Goal: Check status: Check status

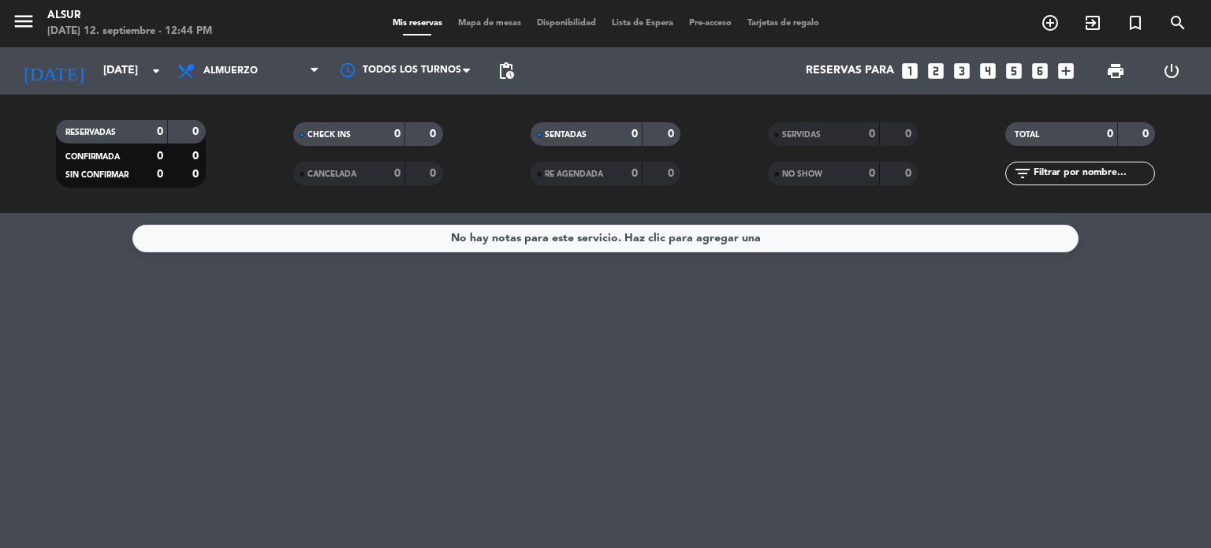
click at [128, 80] on input "[DATE]" at bounding box center [170, 71] width 150 height 28
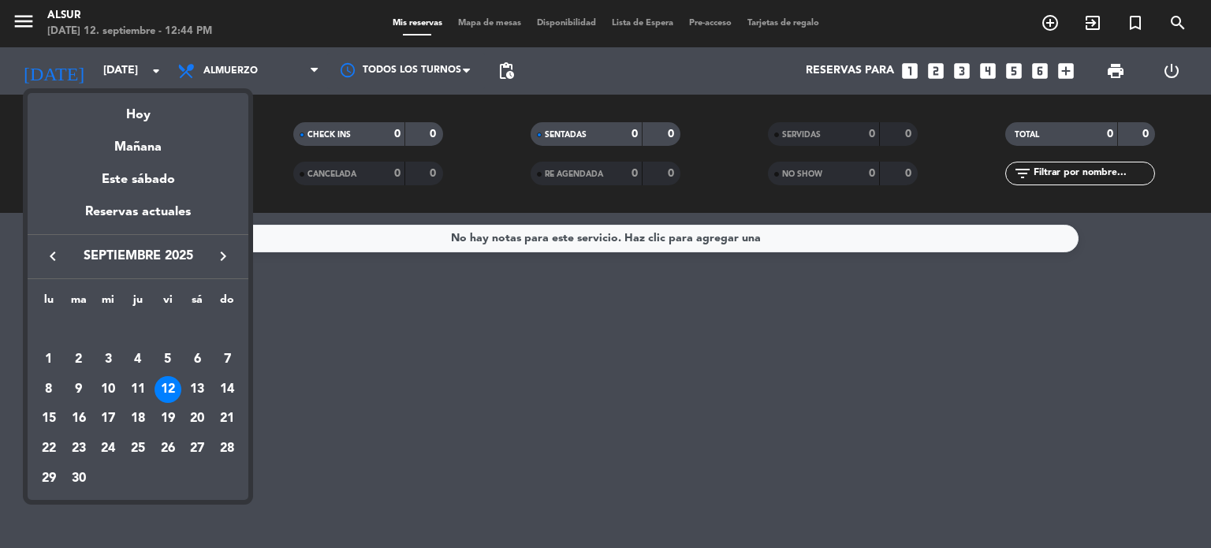
click at [128, 80] on div at bounding box center [605, 274] width 1211 height 548
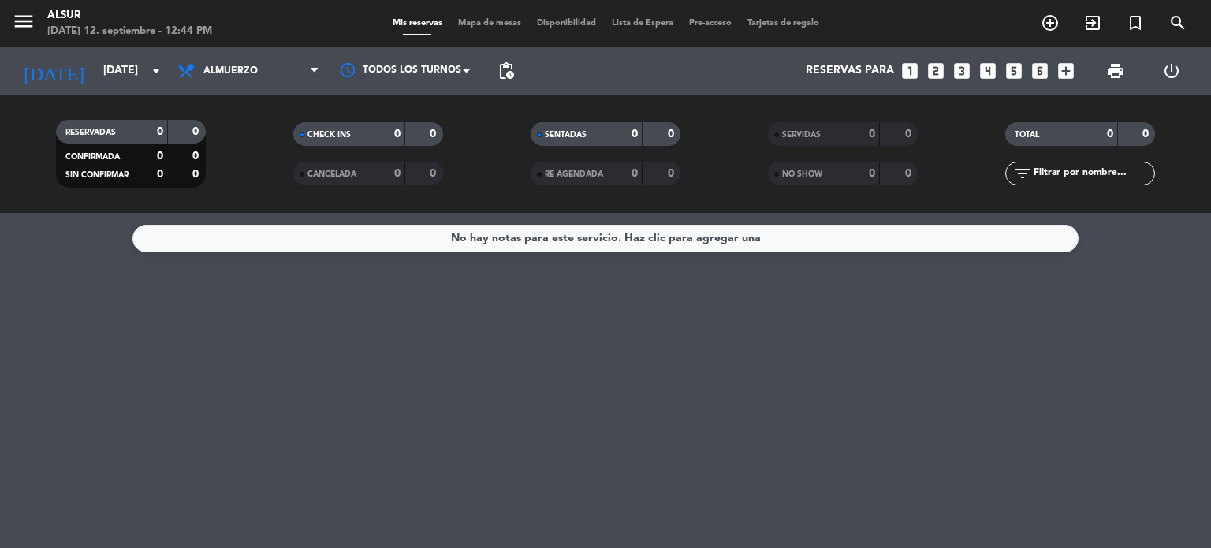
click at [128, 80] on input "[DATE]" at bounding box center [170, 71] width 150 height 28
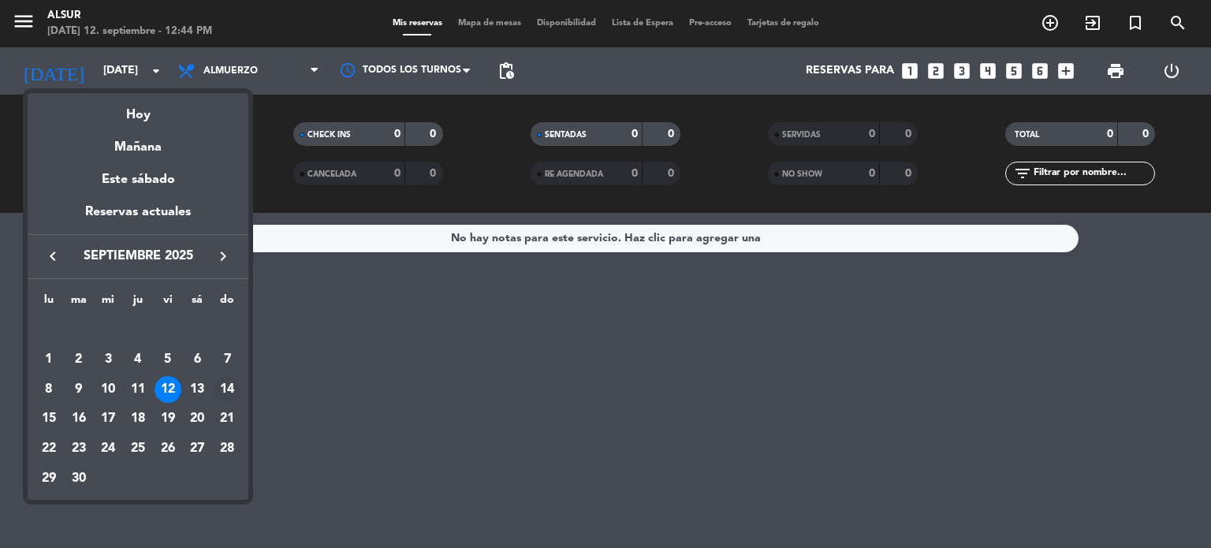
click at [233, 387] on div "14" at bounding box center [227, 389] width 27 height 27
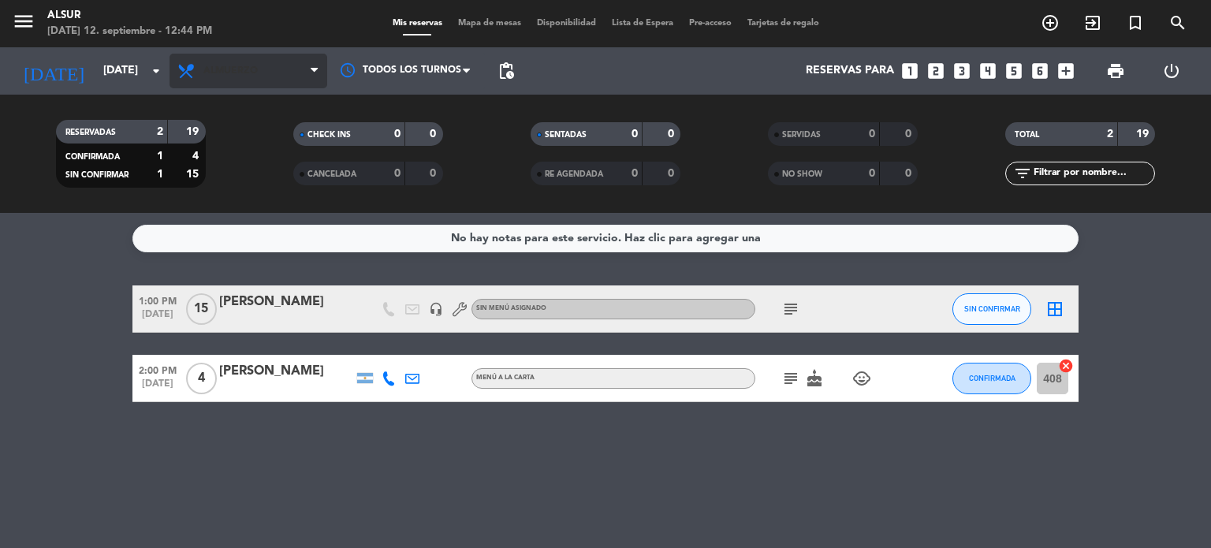
drag, startPoint x: 239, startPoint y: 48, endPoint x: 242, endPoint y: 68, distance: 20.0
click at [242, 68] on div "Todos los servicios Almuerzo Cena Almuerzo Todos los servicios Almuerzo Cena" at bounding box center [248, 70] width 158 height 47
click at [242, 68] on span "Almuerzo" at bounding box center [230, 70] width 54 height 11
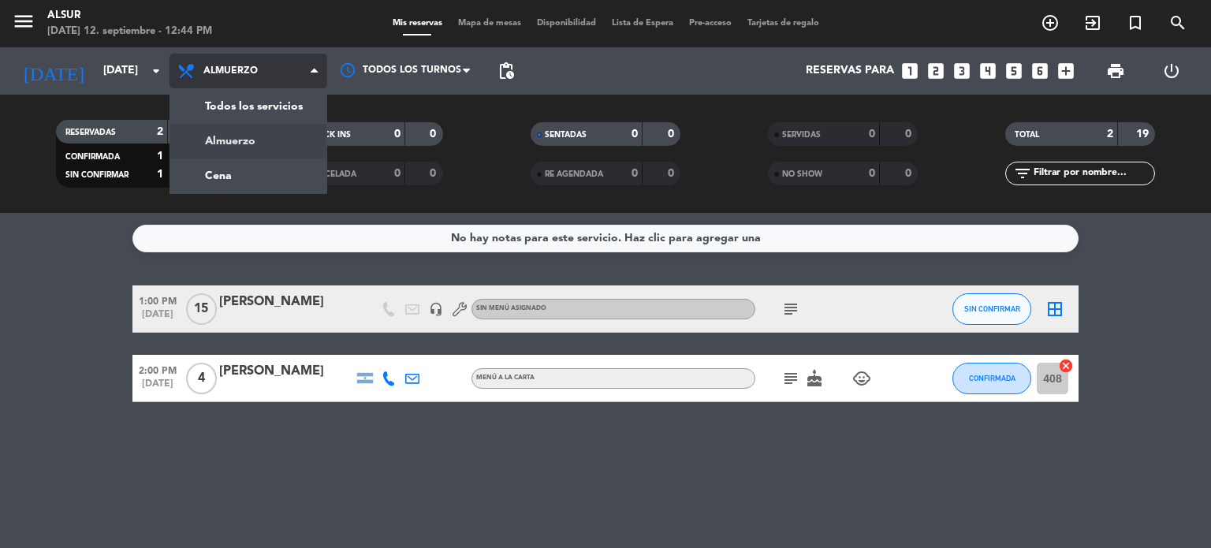
click at [242, 68] on span "Almuerzo" at bounding box center [230, 70] width 54 height 11
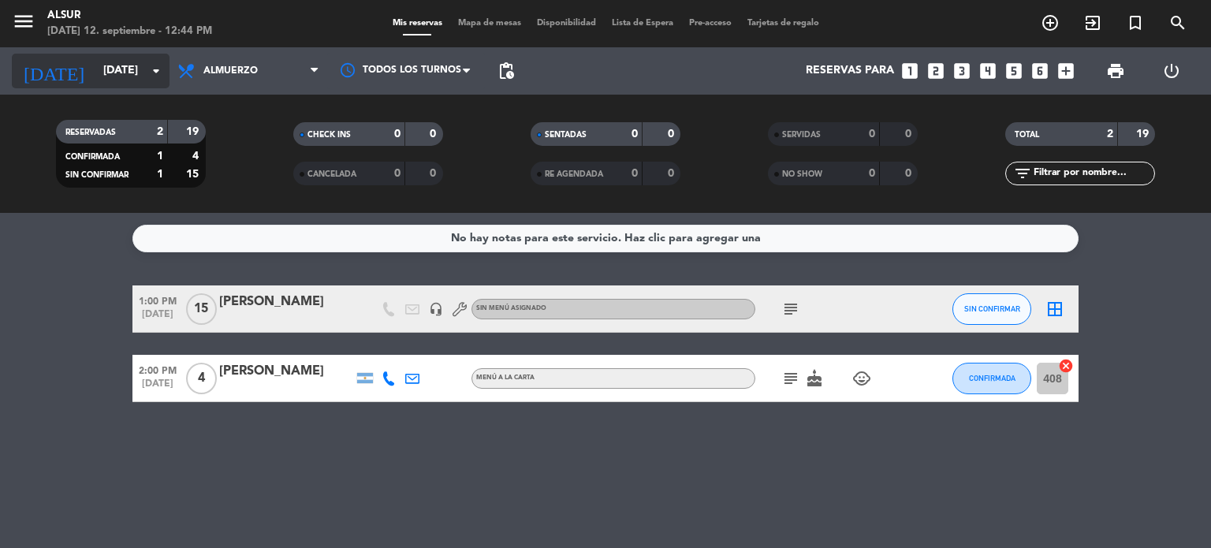
click at [129, 76] on input "[DATE]" at bounding box center [170, 71] width 150 height 28
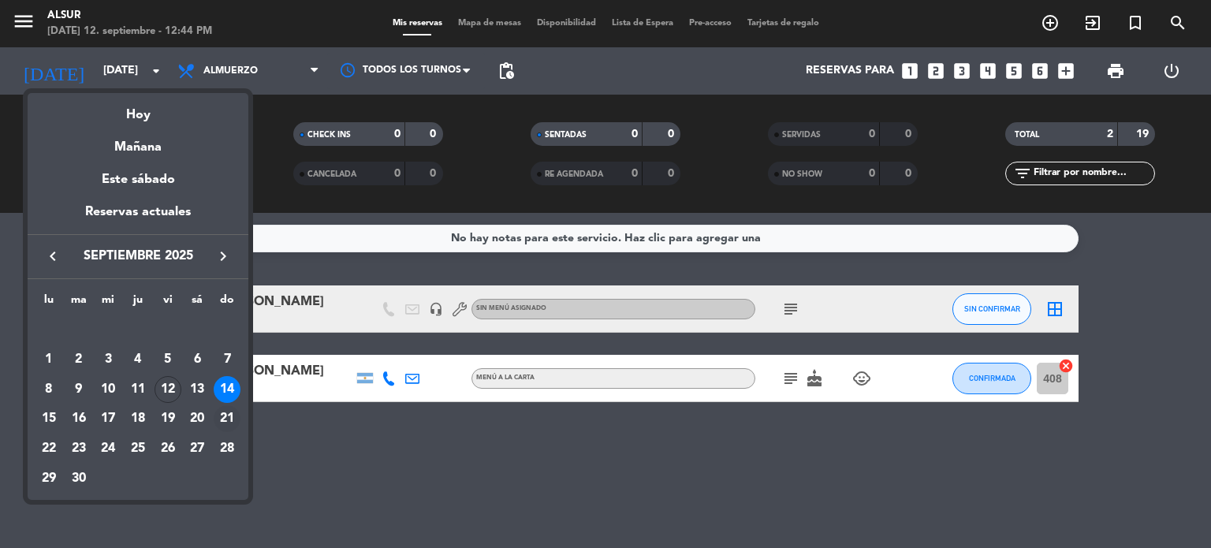
click at [227, 416] on div "21" at bounding box center [227, 418] width 27 height 27
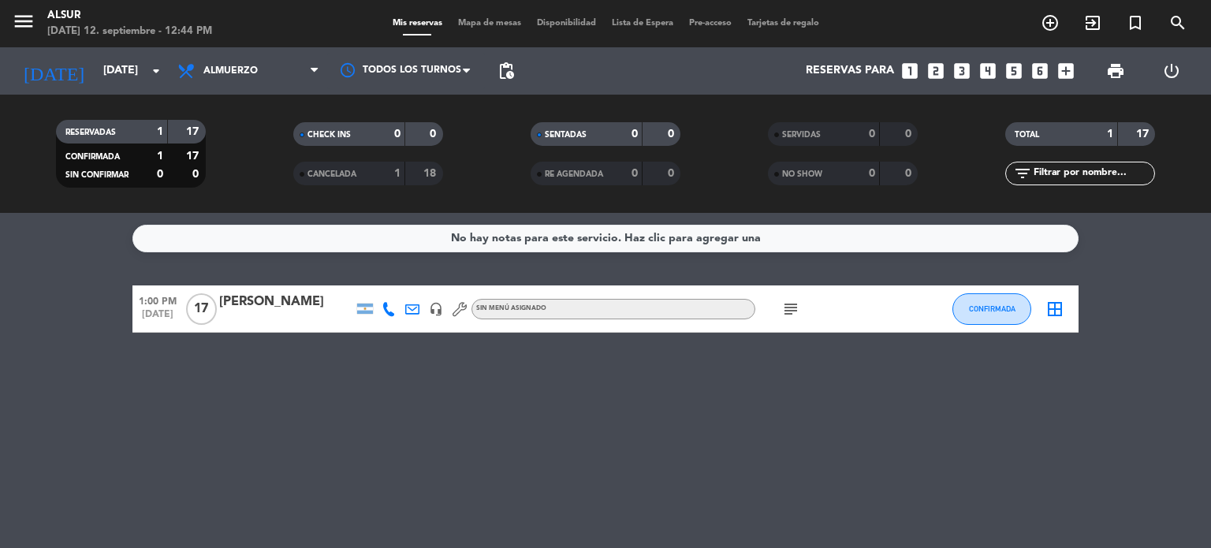
click at [307, 302] on div "[PERSON_NAME]" at bounding box center [286, 302] width 134 height 20
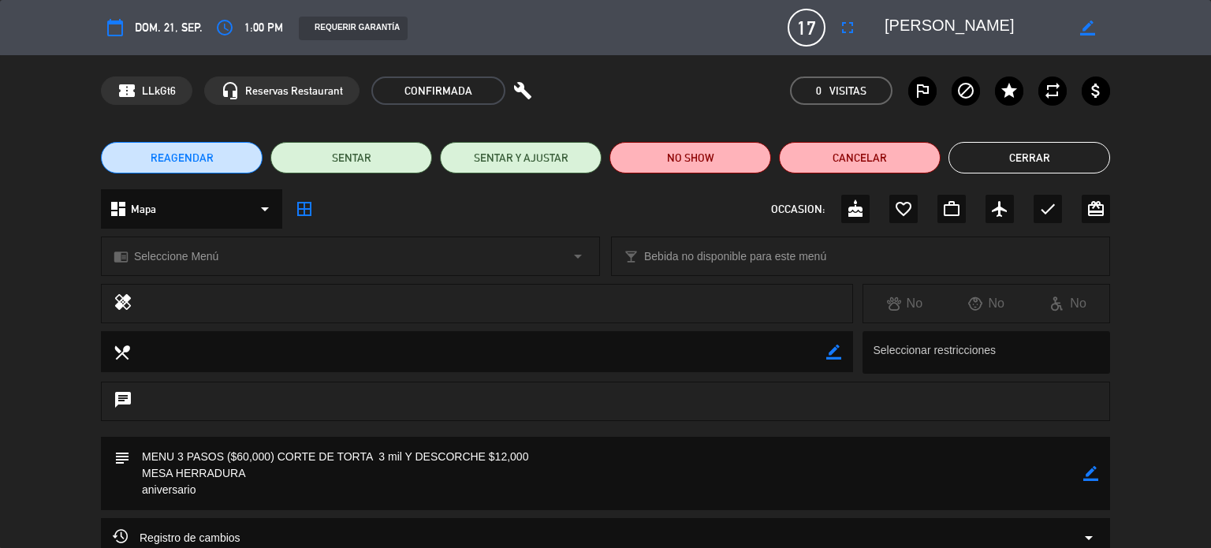
click at [1016, 151] on button "Cerrar" at bounding box center [1029, 158] width 162 height 32
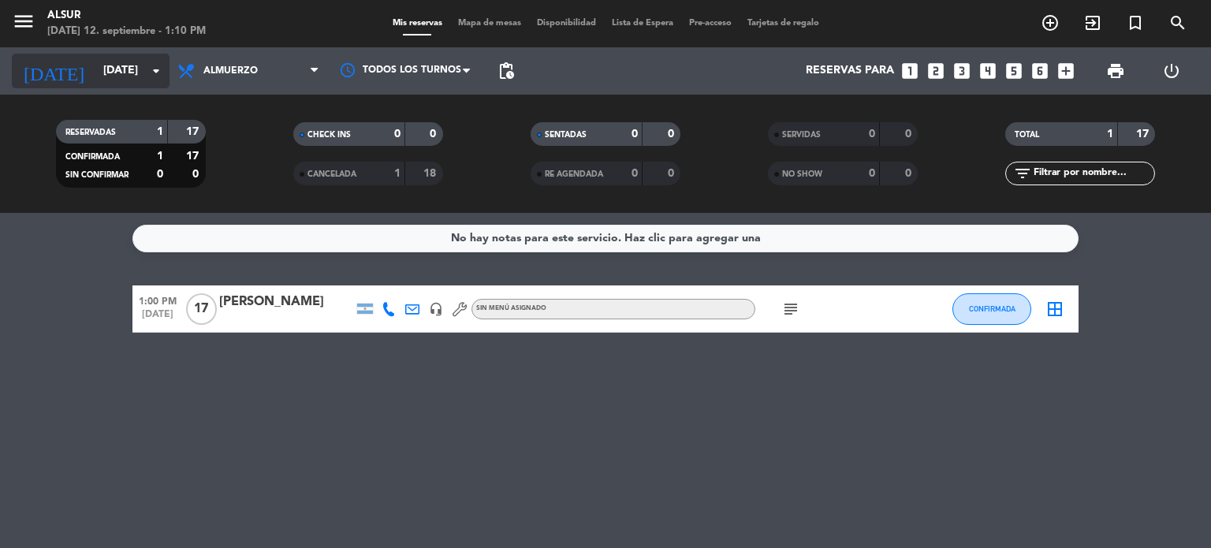
click at [148, 57] on input "[DATE]" at bounding box center [170, 71] width 150 height 28
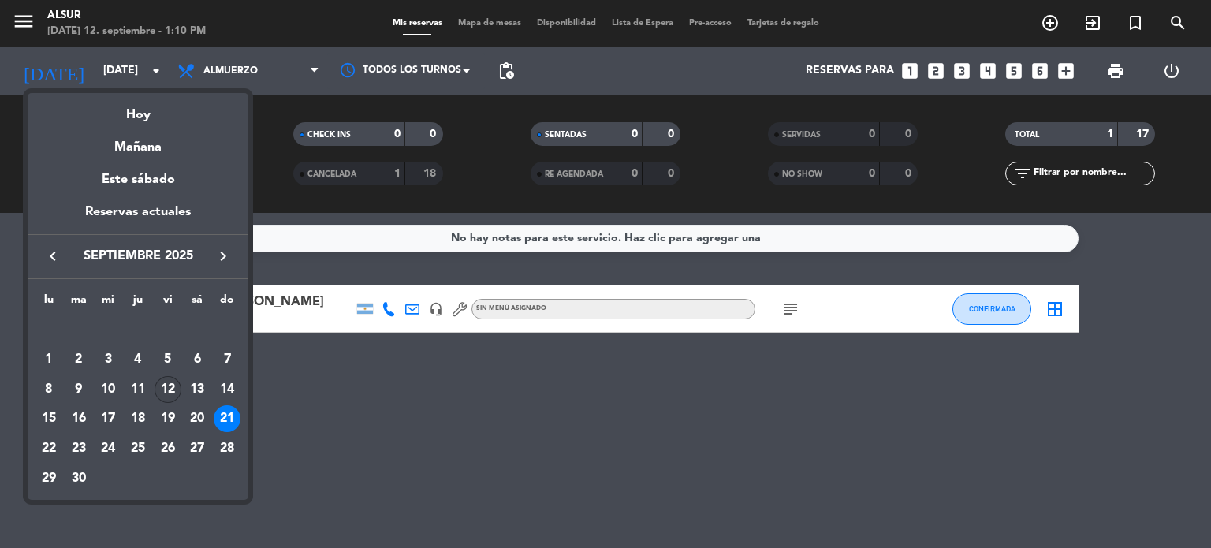
click at [168, 385] on div "12" at bounding box center [167, 389] width 27 height 27
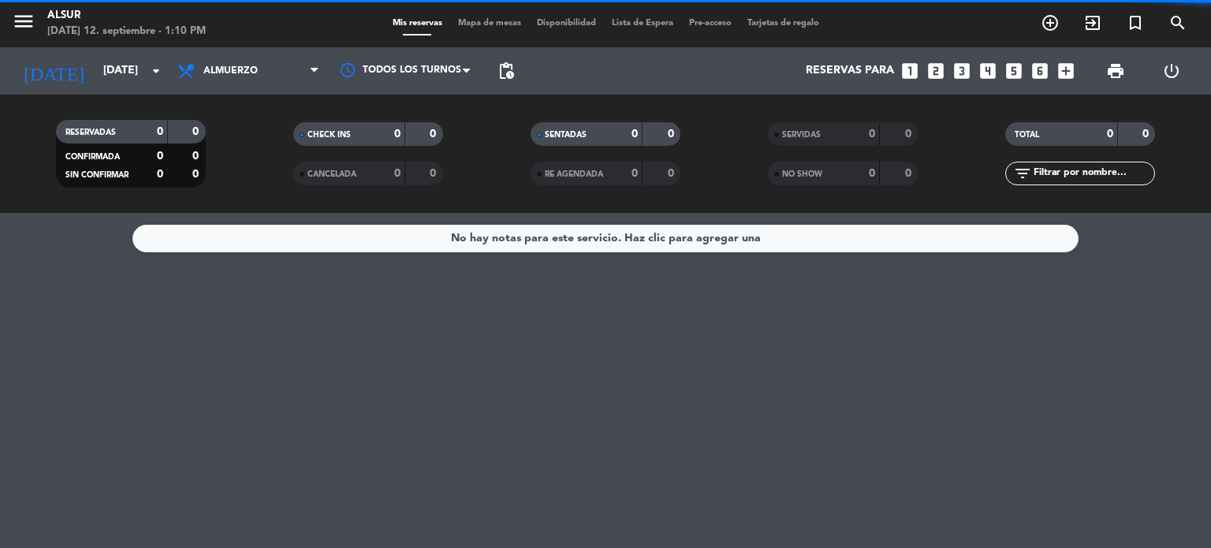
click at [268, 82] on span "Almuerzo" at bounding box center [248, 71] width 158 height 35
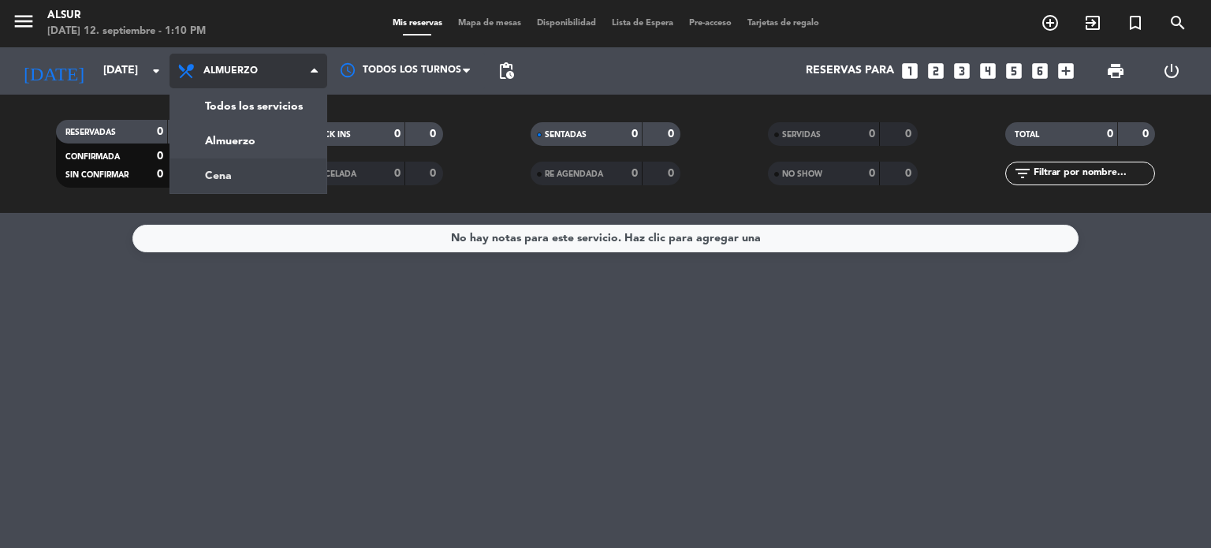
click at [255, 159] on div "menu Alsur [DATE] 12. septiembre - 1:10 PM Mis reservas Mapa de mesas Disponibi…" at bounding box center [605, 106] width 1211 height 213
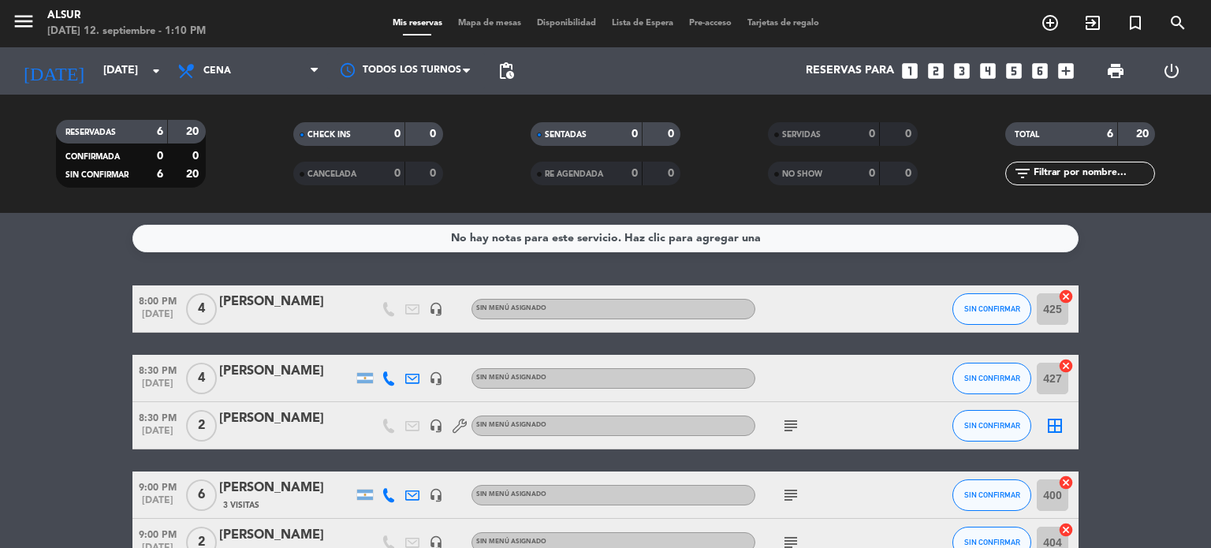
click at [1175, 337] on bookings-row "8:00 PM [DATE] 4 [PERSON_NAME] headset_mic Sin menú asignado SIN CONFIRMAR 425 …" at bounding box center [605, 449] width 1211 height 328
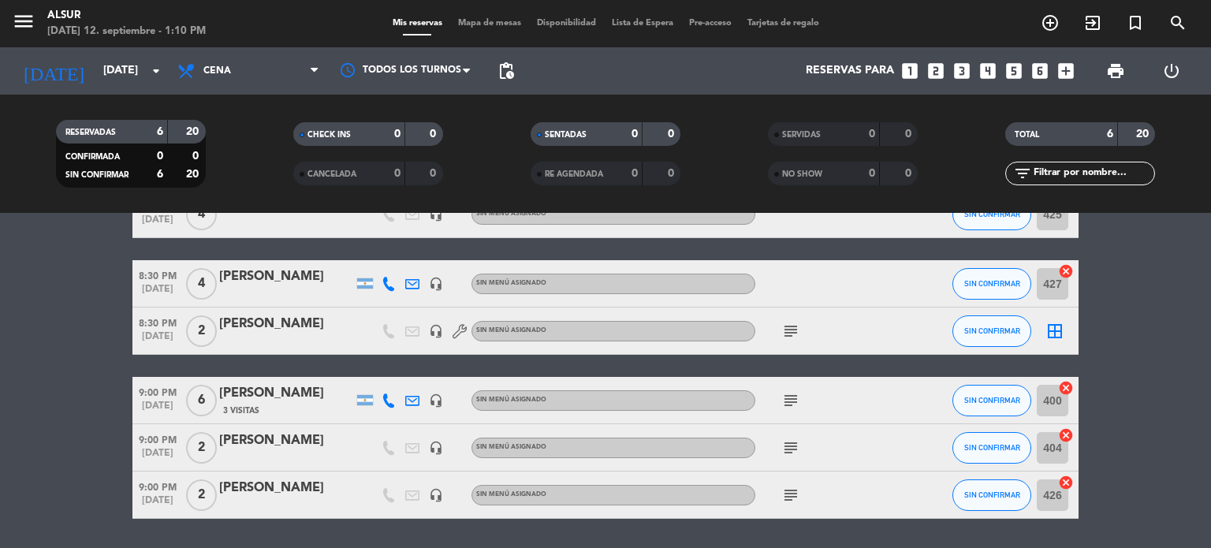
scroll to position [63, 0]
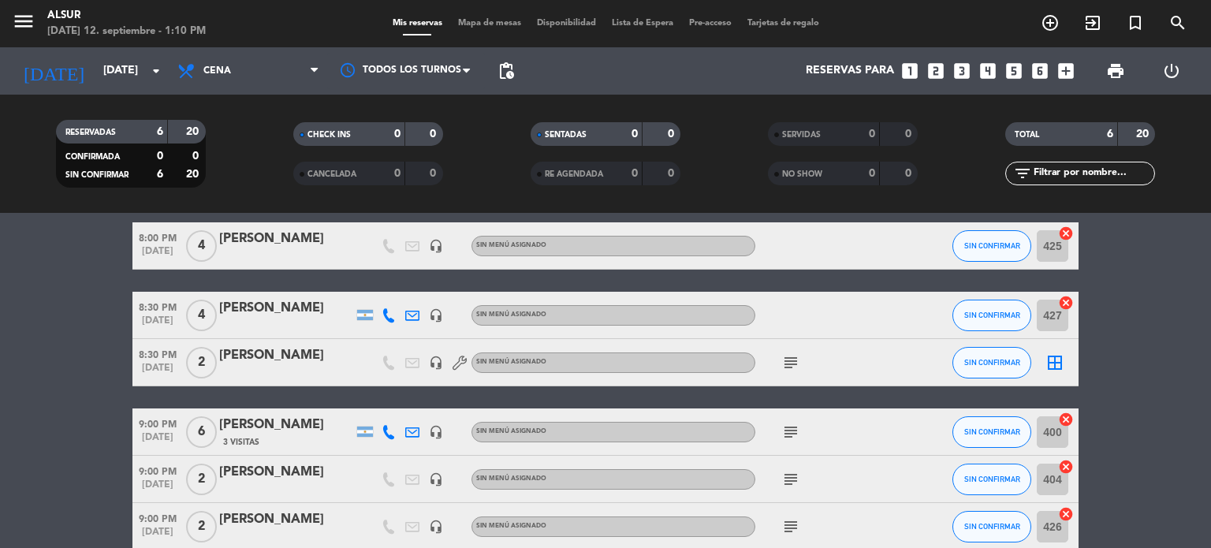
click at [794, 369] on icon "subject" at bounding box center [790, 362] width 19 height 19
click at [115, 91] on div "[DATE] [DATE] arrow_drop_down" at bounding box center [91, 70] width 158 height 47
click at [122, 65] on input "[DATE]" at bounding box center [170, 71] width 150 height 28
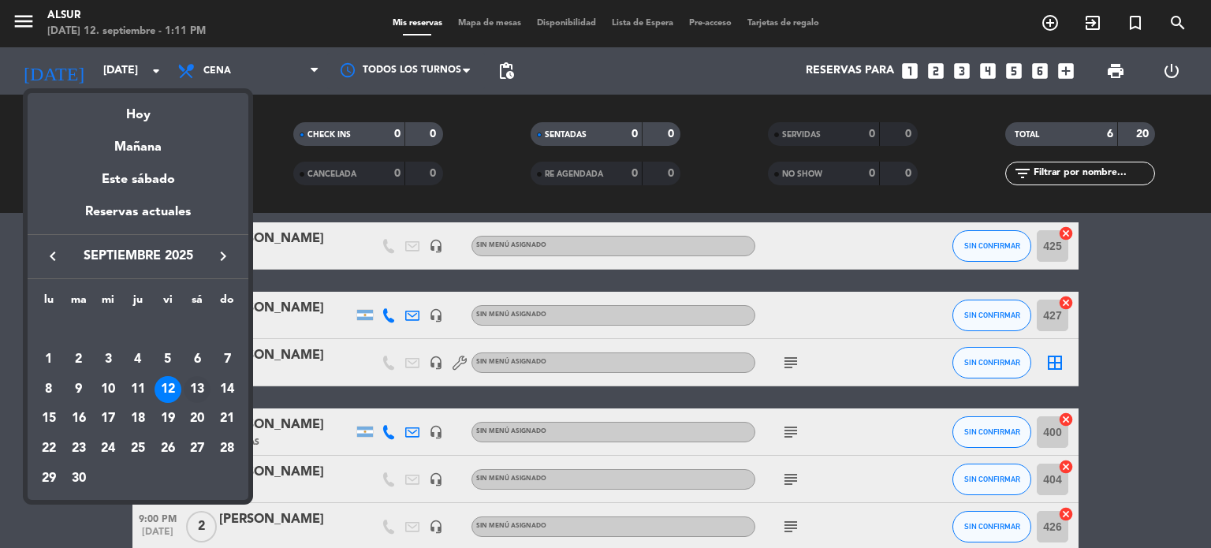
click at [191, 382] on div "13" at bounding box center [197, 389] width 27 height 27
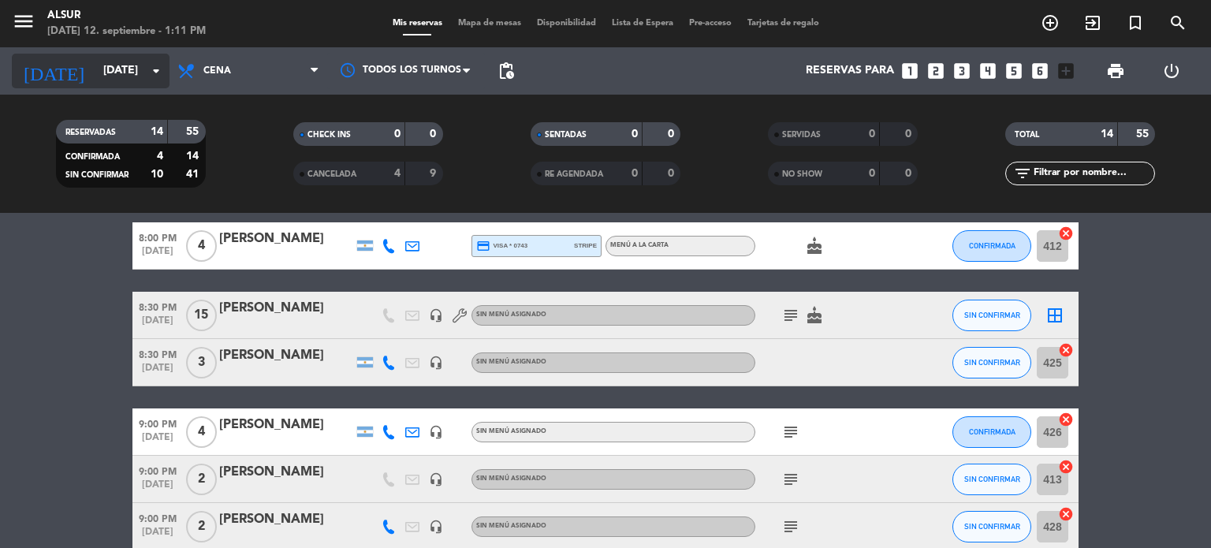
click at [122, 65] on input "[DATE]" at bounding box center [170, 71] width 150 height 28
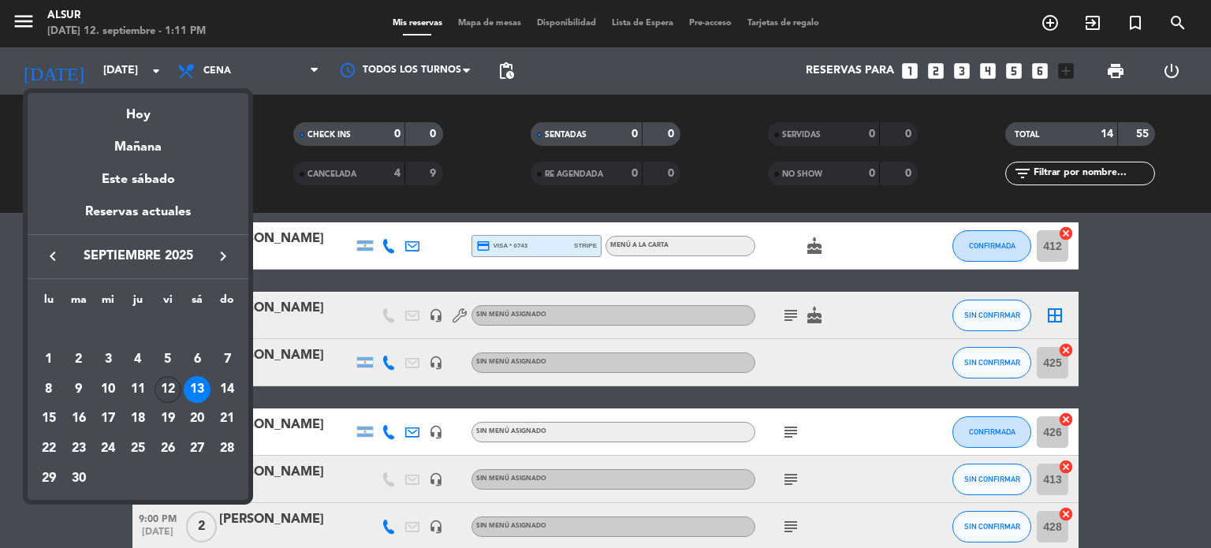
click at [173, 391] on div "12" at bounding box center [167, 389] width 27 height 27
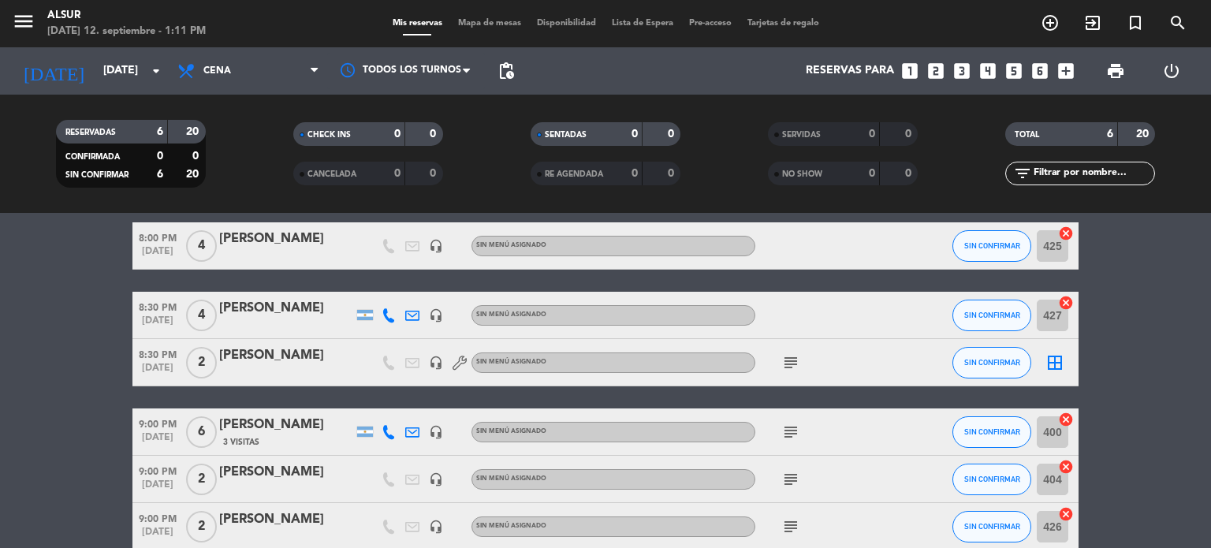
click at [784, 426] on icon "subject" at bounding box center [790, 431] width 19 height 19
click at [794, 483] on icon "subject" at bounding box center [790, 479] width 19 height 19
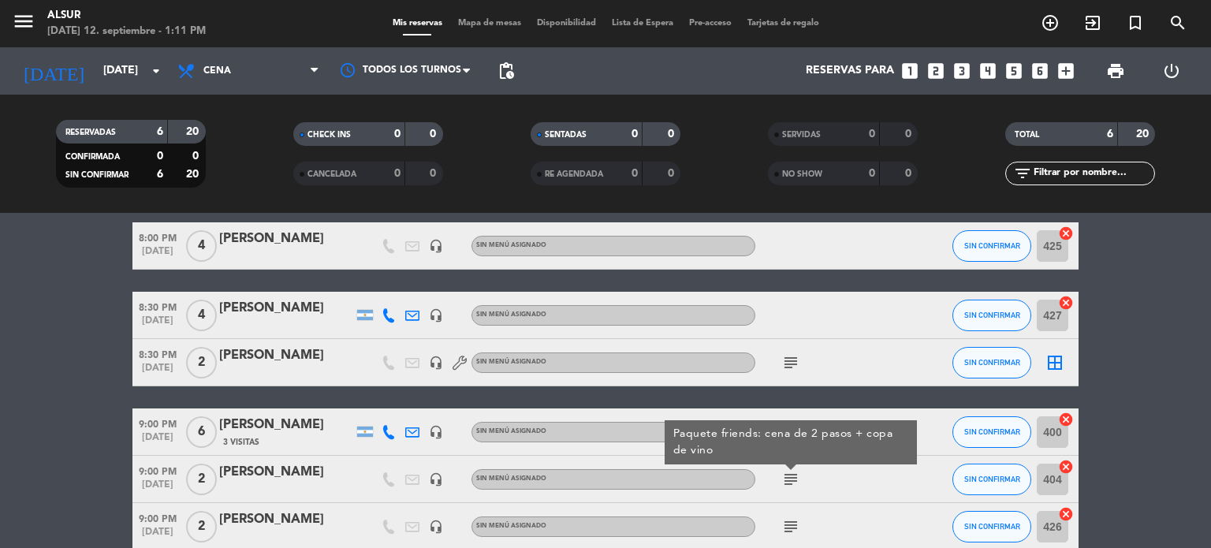
click at [786, 533] on icon "subject" at bounding box center [790, 526] width 19 height 19
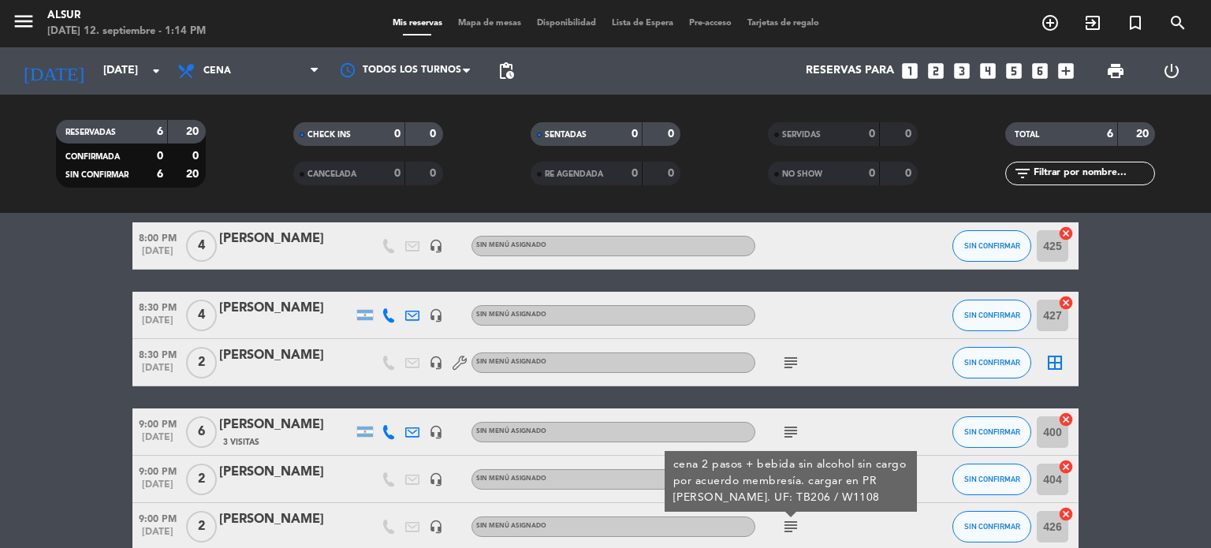
click at [162, 52] on div "[DATE] [DATE] arrow_drop_down" at bounding box center [91, 70] width 158 height 47
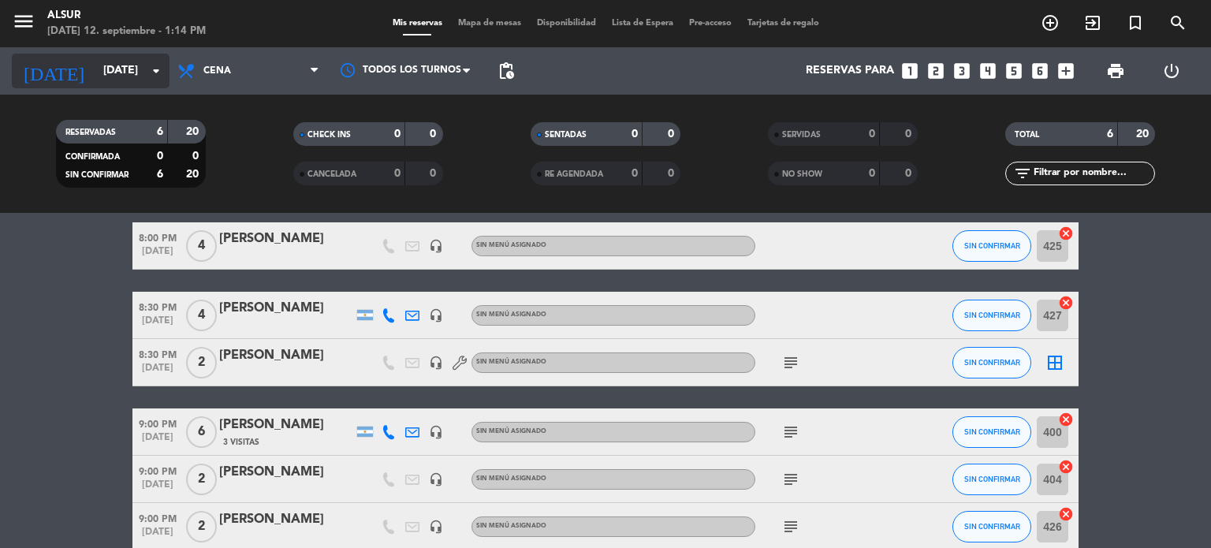
click at [157, 59] on input "[DATE]" at bounding box center [170, 71] width 150 height 28
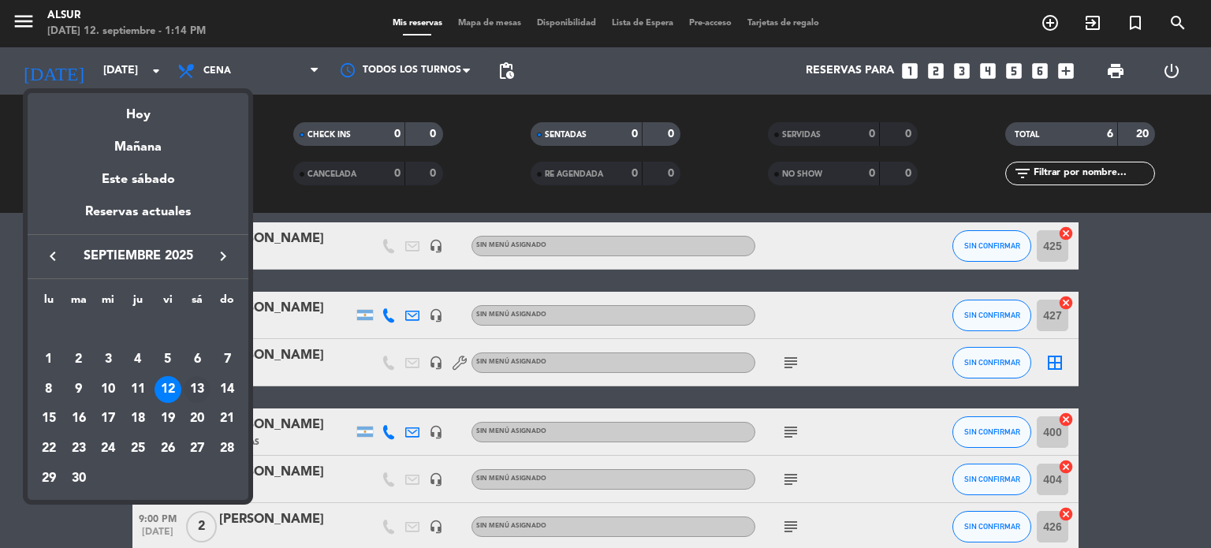
click at [195, 385] on div "13" at bounding box center [197, 389] width 27 height 27
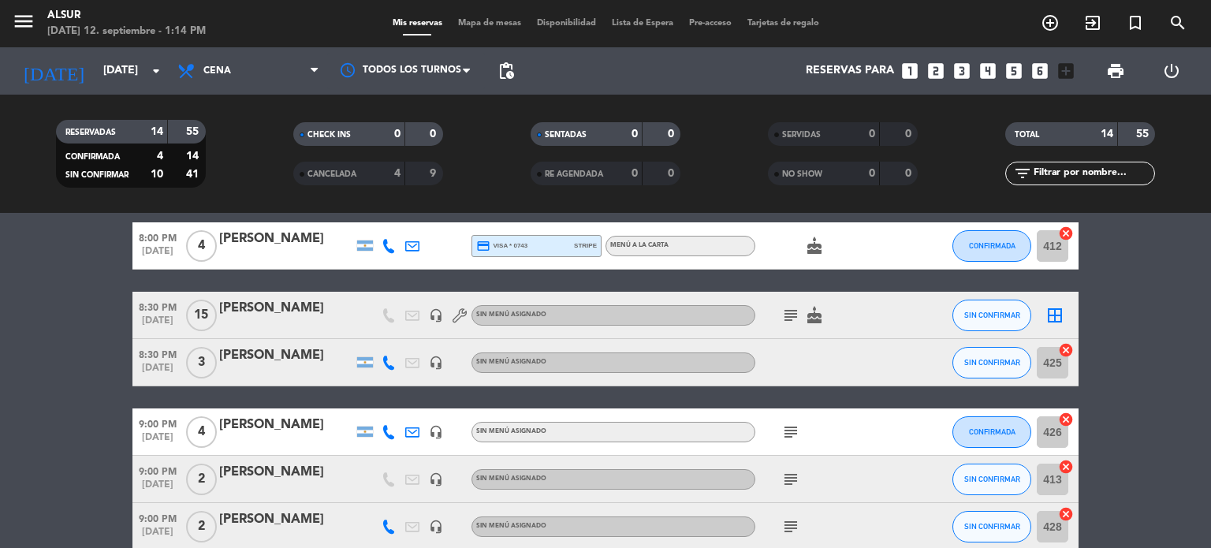
click at [783, 321] on icon "subject" at bounding box center [790, 315] width 19 height 19
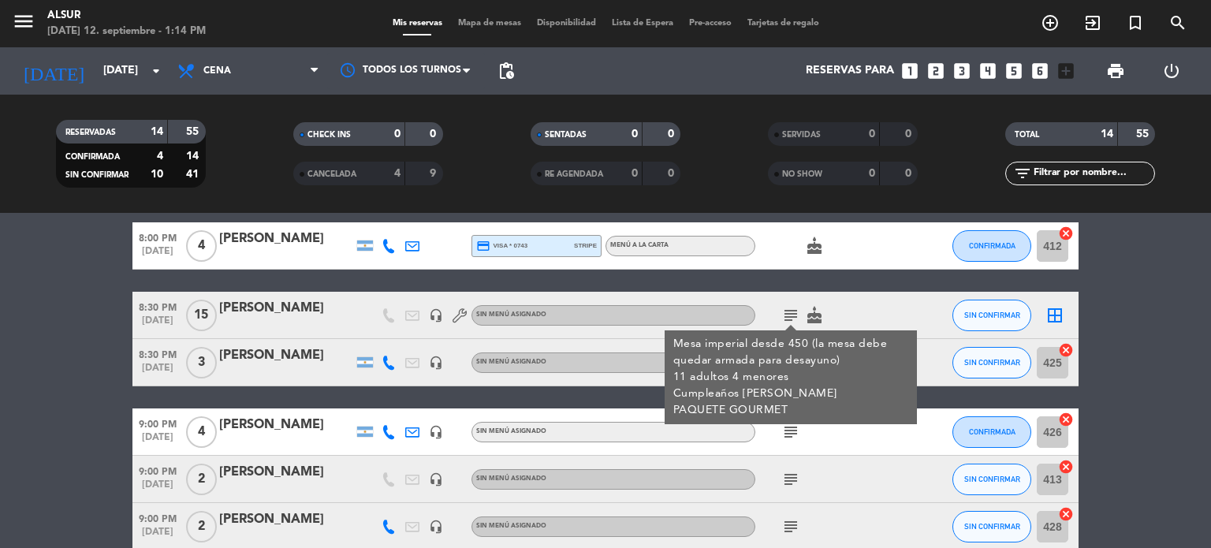
click at [308, 314] on div "[PERSON_NAME]" at bounding box center [286, 308] width 134 height 20
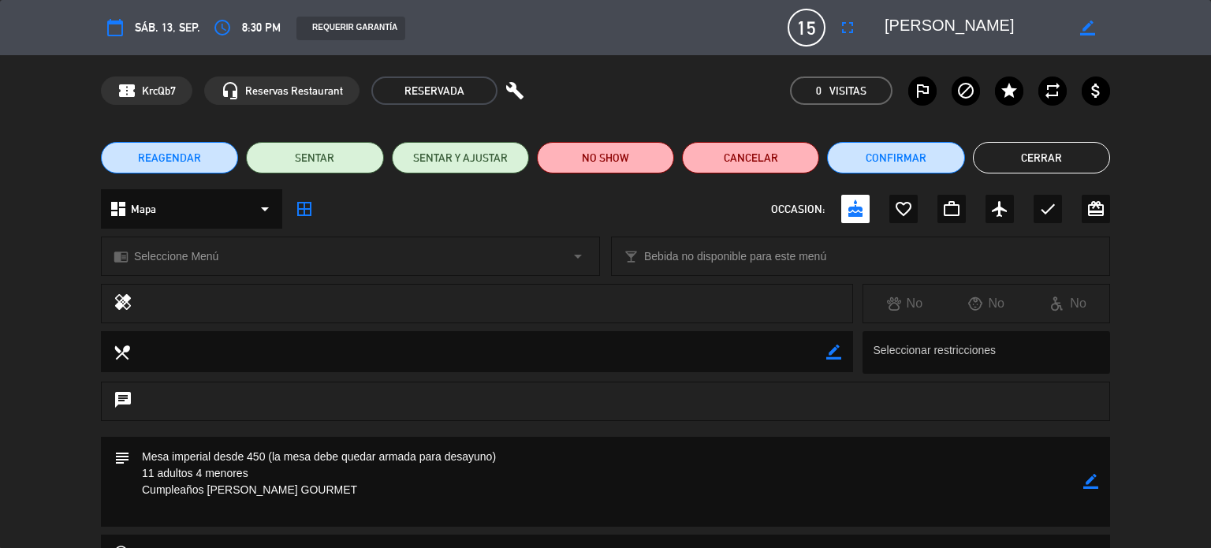
drag, startPoint x: 143, startPoint y: 457, endPoint x: 265, endPoint y: 510, distance: 133.1
click at [265, 510] on textarea at bounding box center [606, 482] width 953 height 90
click at [1023, 155] on button "Cerrar" at bounding box center [1041, 158] width 137 height 32
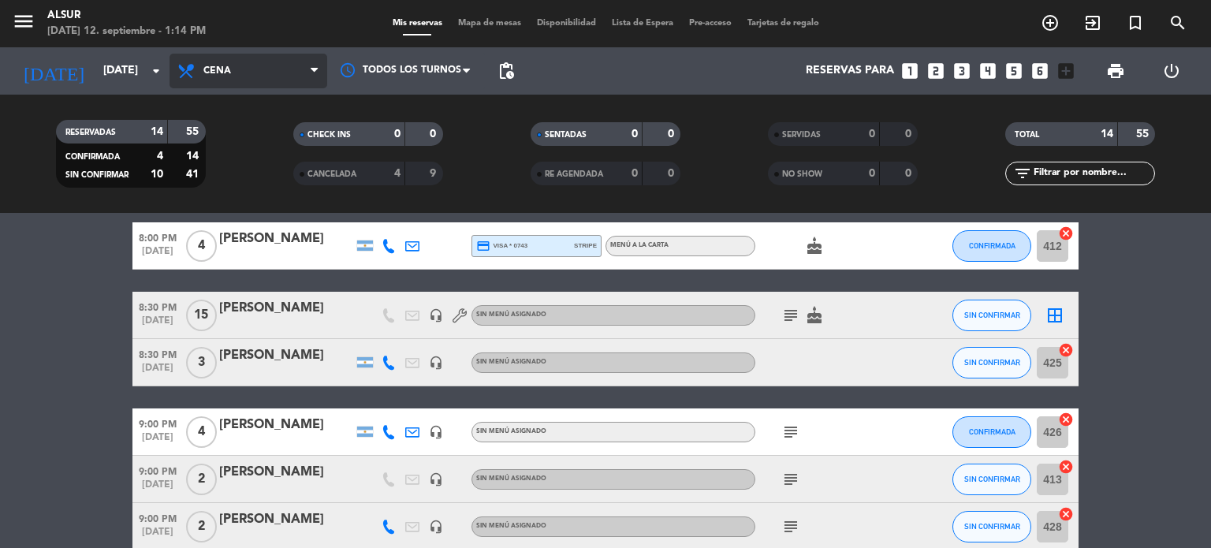
click at [192, 72] on icon at bounding box center [188, 70] width 23 height 19
click at [223, 140] on div "menu Alsur [DATE] 12. septiembre - 1:14 PM Mis reservas Mapa de mesas Disponibi…" at bounding box center [605, 106] width 1211 height 213
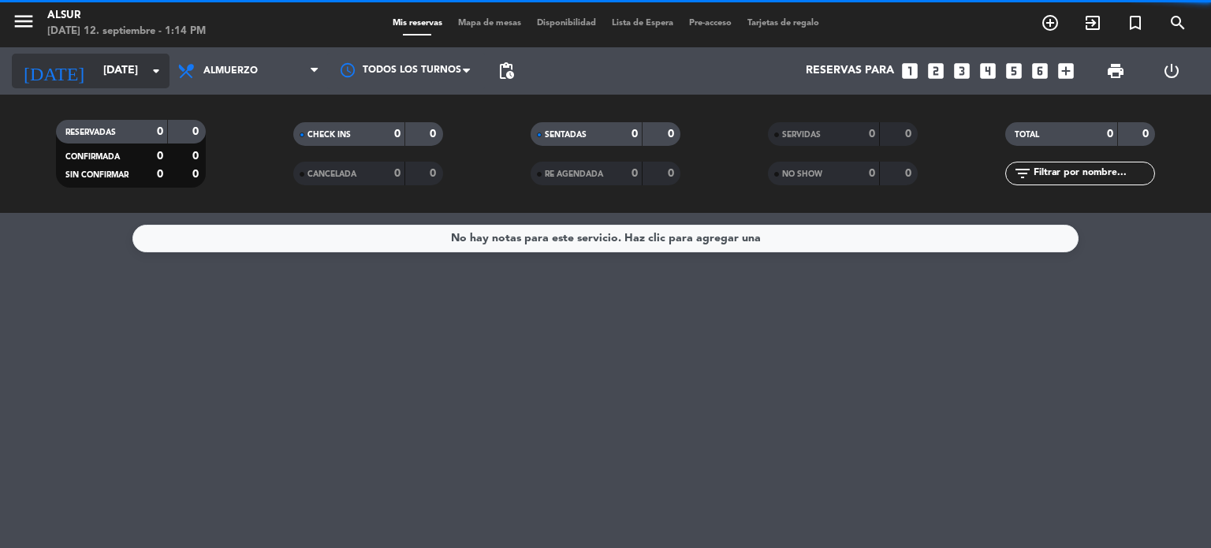
scroll to position [0, 0]
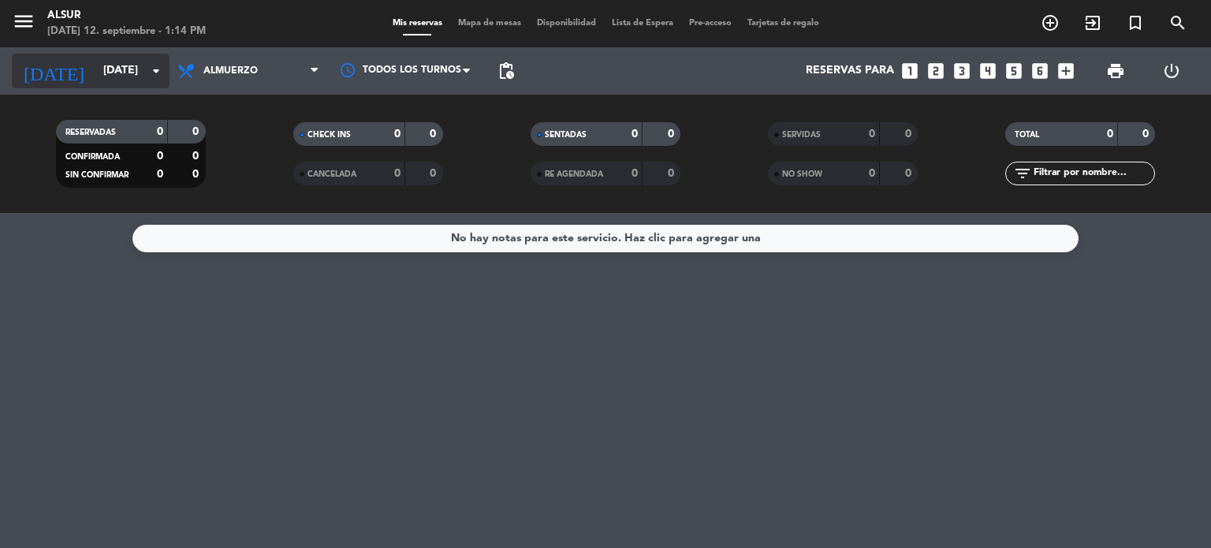
click at [147, 72] on icon "arrow_drop_down" at bounding box center [156, 70] width 19 height 19
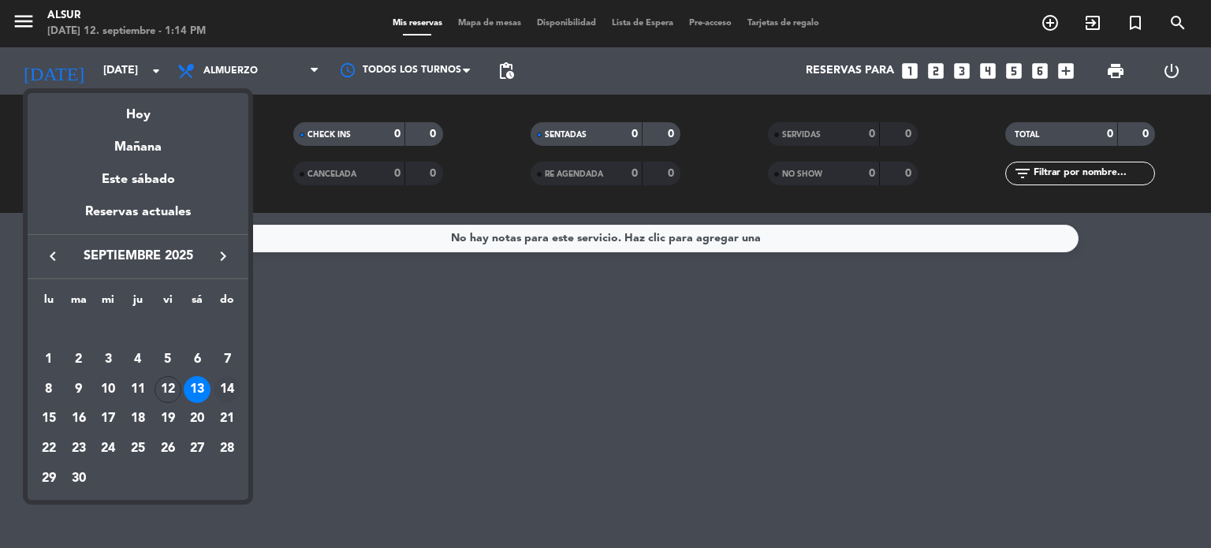
click at [218, 391] on div "14" at bounding box center [227, 389] width 27 height 27
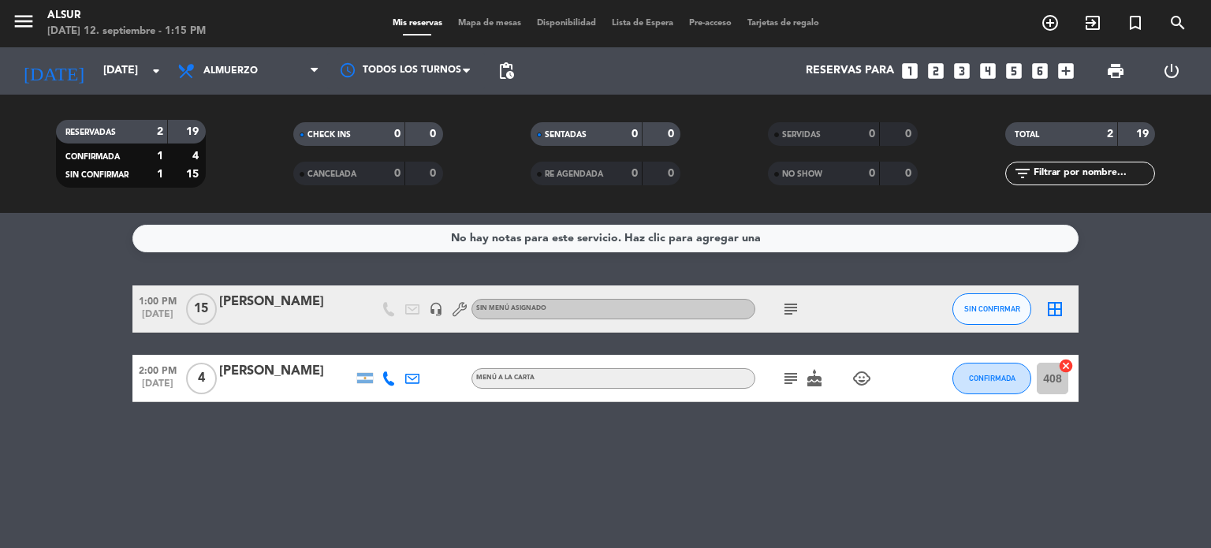
click at [782, 308] on icon "subject" at bounding box center [790, 308] width 19 height 19
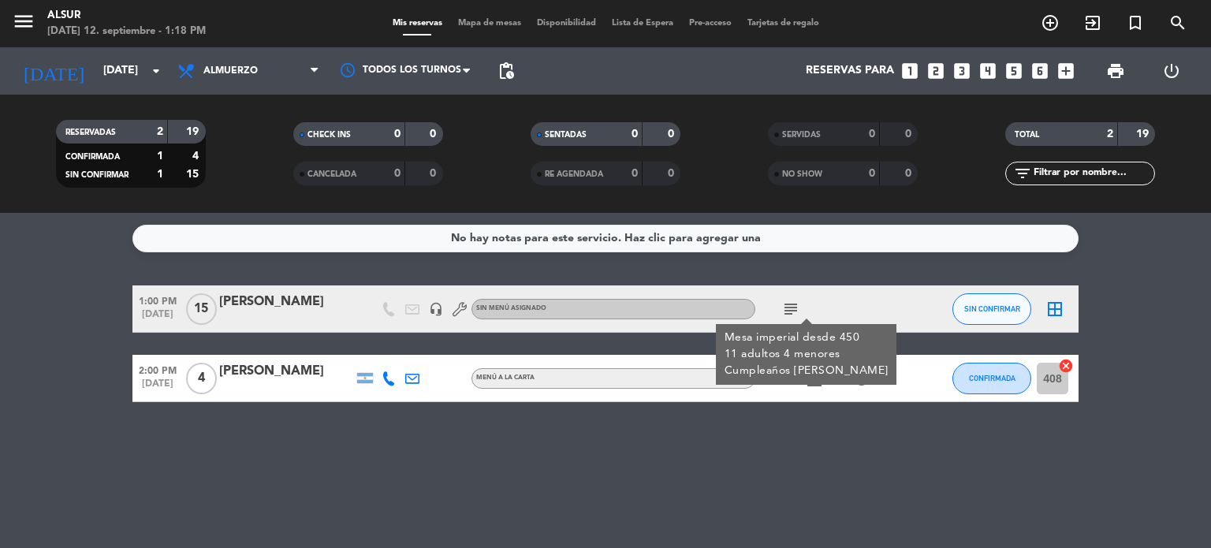
click at [742, 450] on div "No hay notas para este servicio. Haz clic para agregar una 1:00 PM [DATE] [PERS…" at bounding box center [605, 380] width 1211 height 335
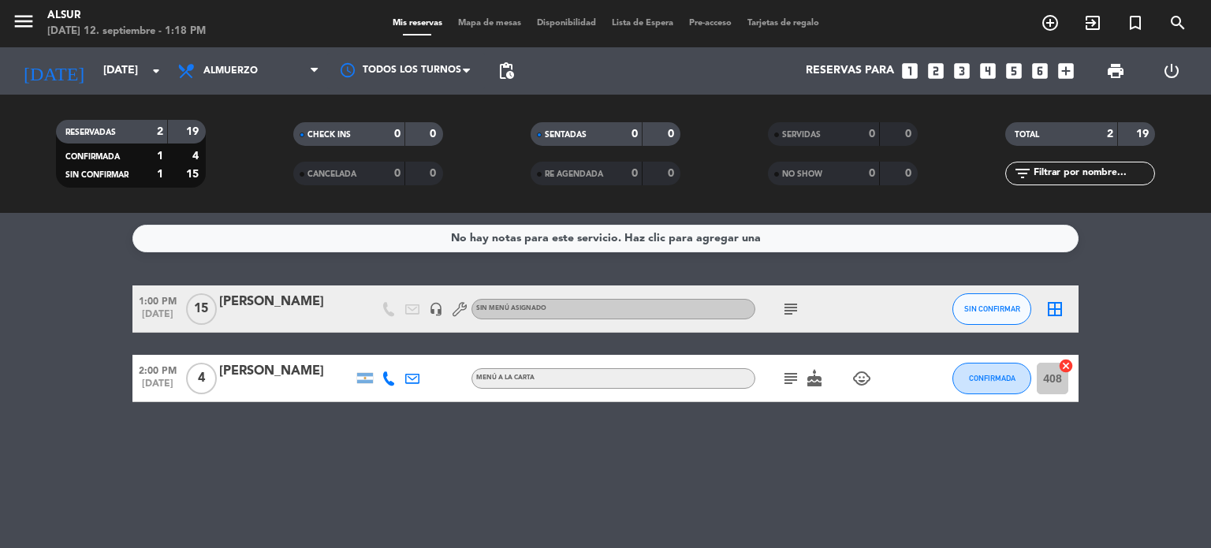
click at [787, 311] on icon "subject" at bounding box center [790, 308] width 19 height 19
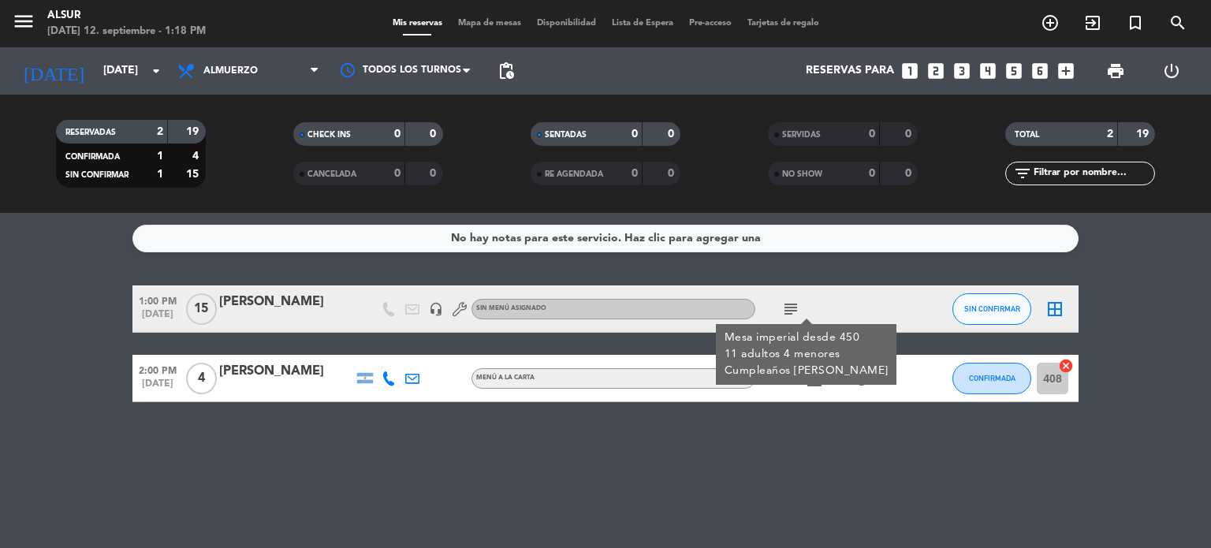
click at [479, 473] on div "No hay notas para este servicio. Haz clic para agregar una 1:00 PM [DATE] [PERS…" at bounding box center [605, 380] width 1211 height 335
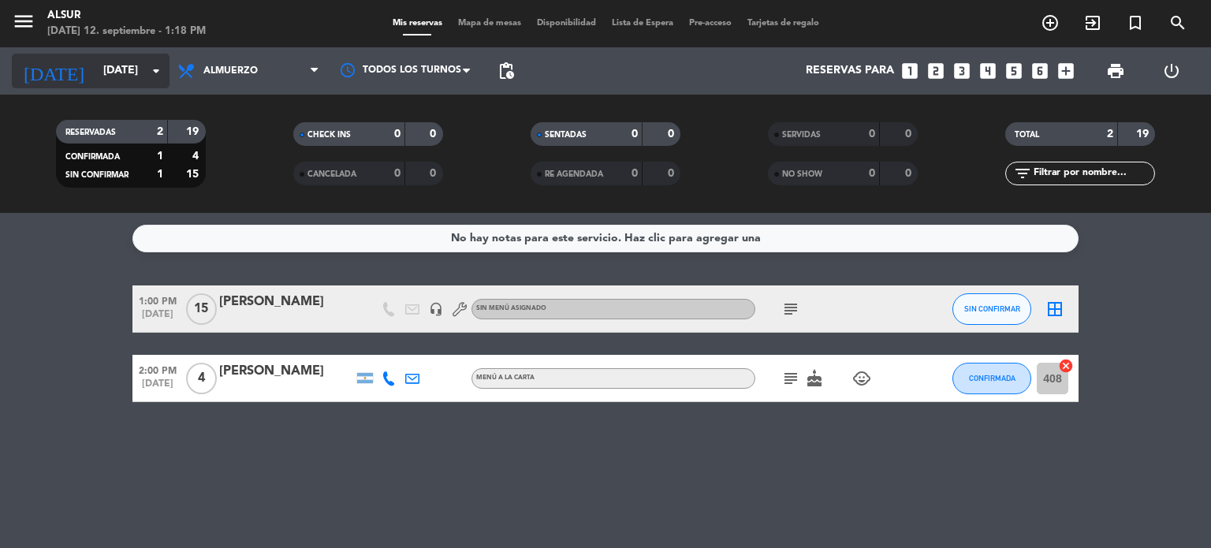
click at [113, 80] on input "[DATE]" at bounding box center [170, 71] width 150 height 28
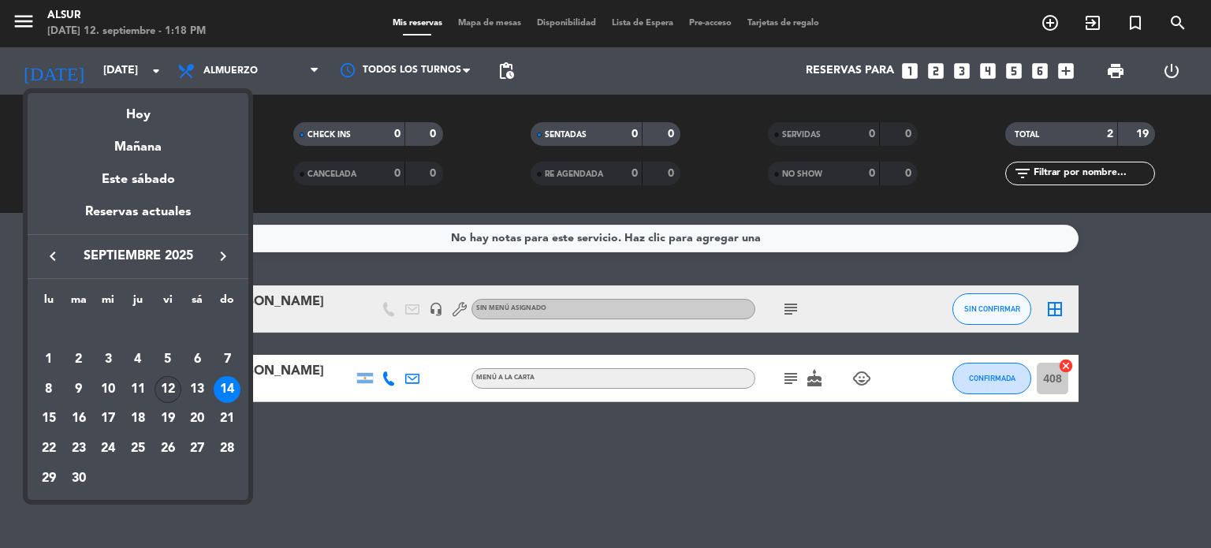
click at [165, 380] on div "12" at bounding box center [167, 389] width 27 height 27
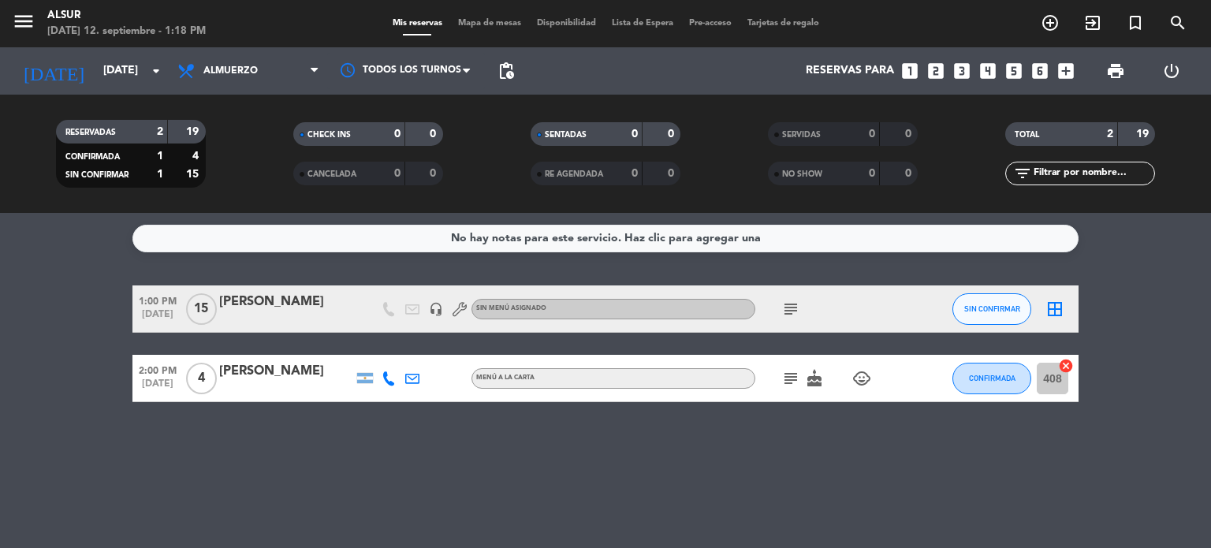
type input "[DATE]"
